Goal: Task Accomplishment & Management: Complete application form

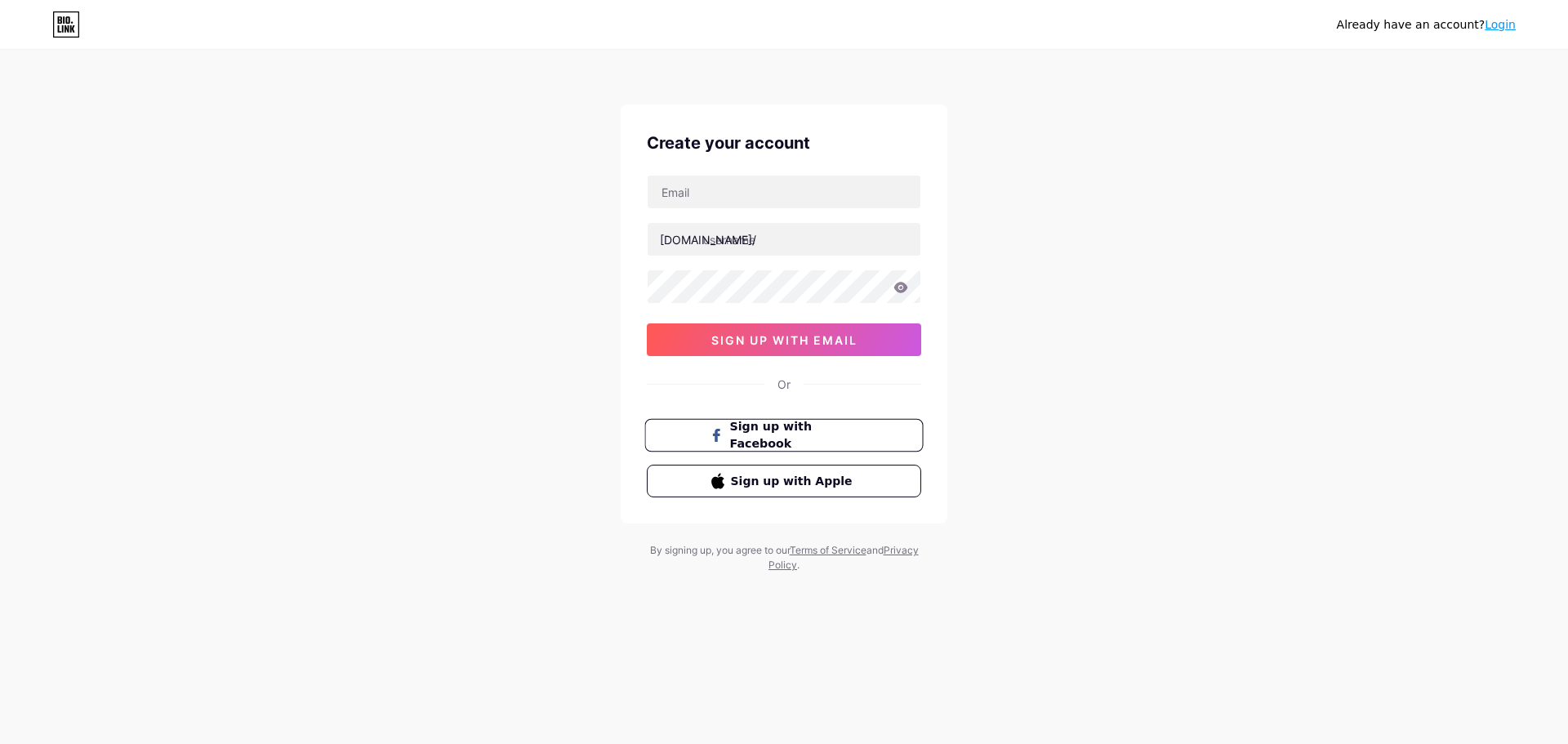
click at [793, 431] on span "Sign up with Facebook" at bounding box center [794, 436] width 128 height 35
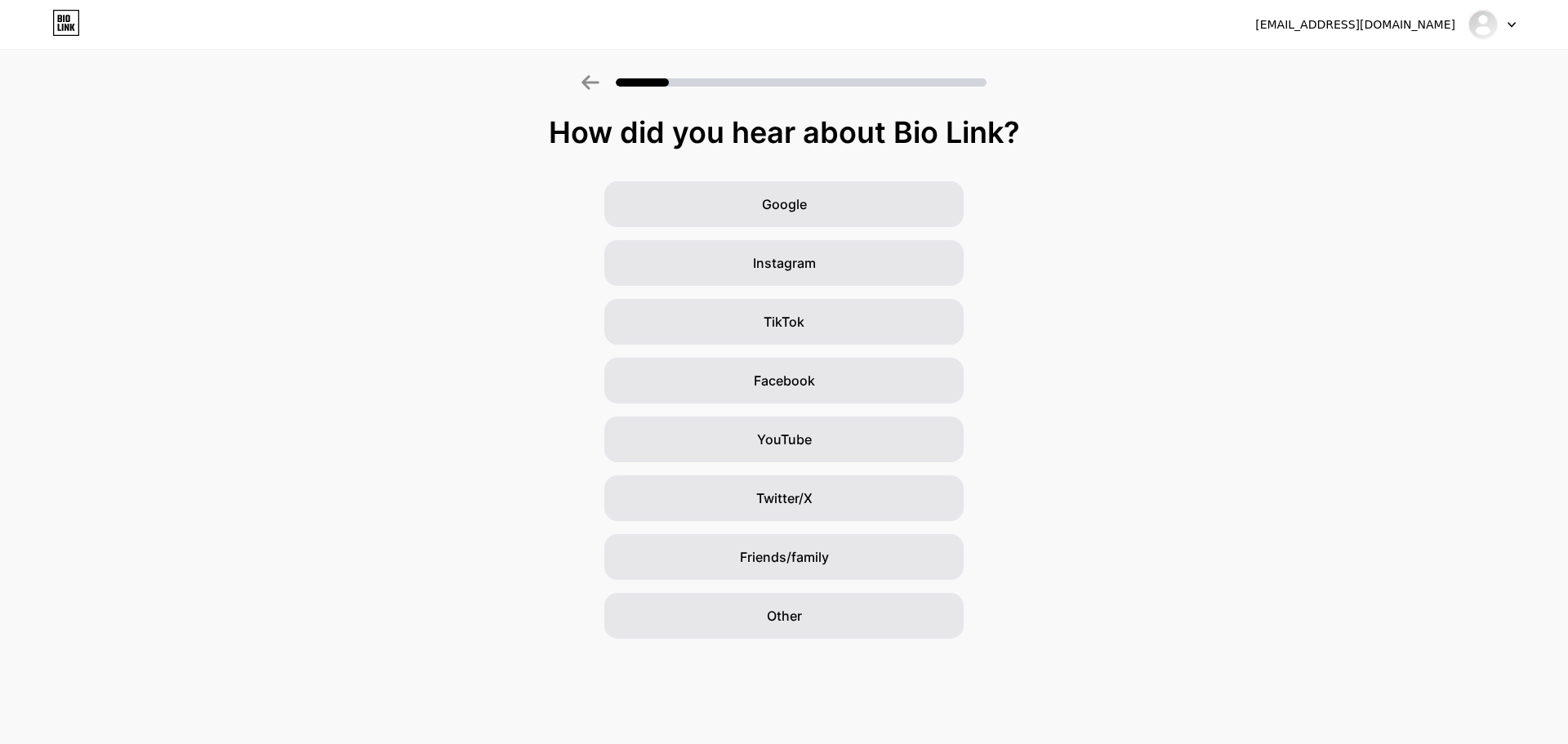
click at [586, 78] on icon at bounding box center [589, 82] width 17 height 15
